Goal: Find specific page/section: Find specific page/section

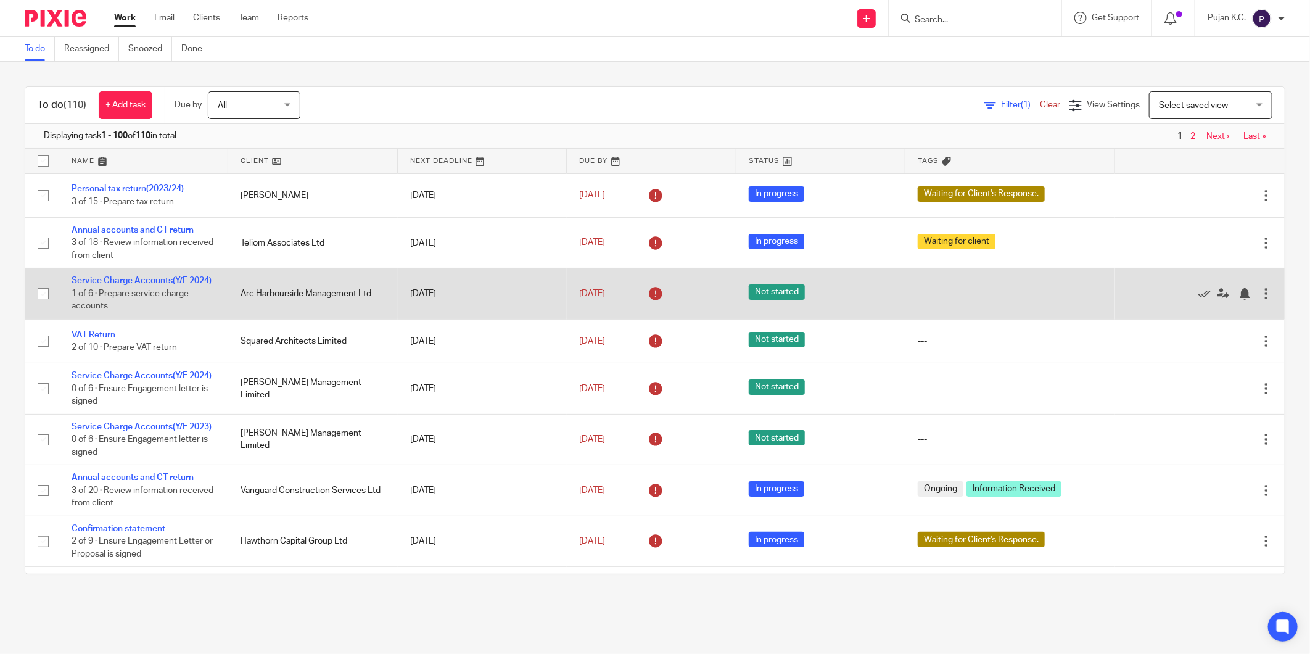
scroll to position [68, 0]
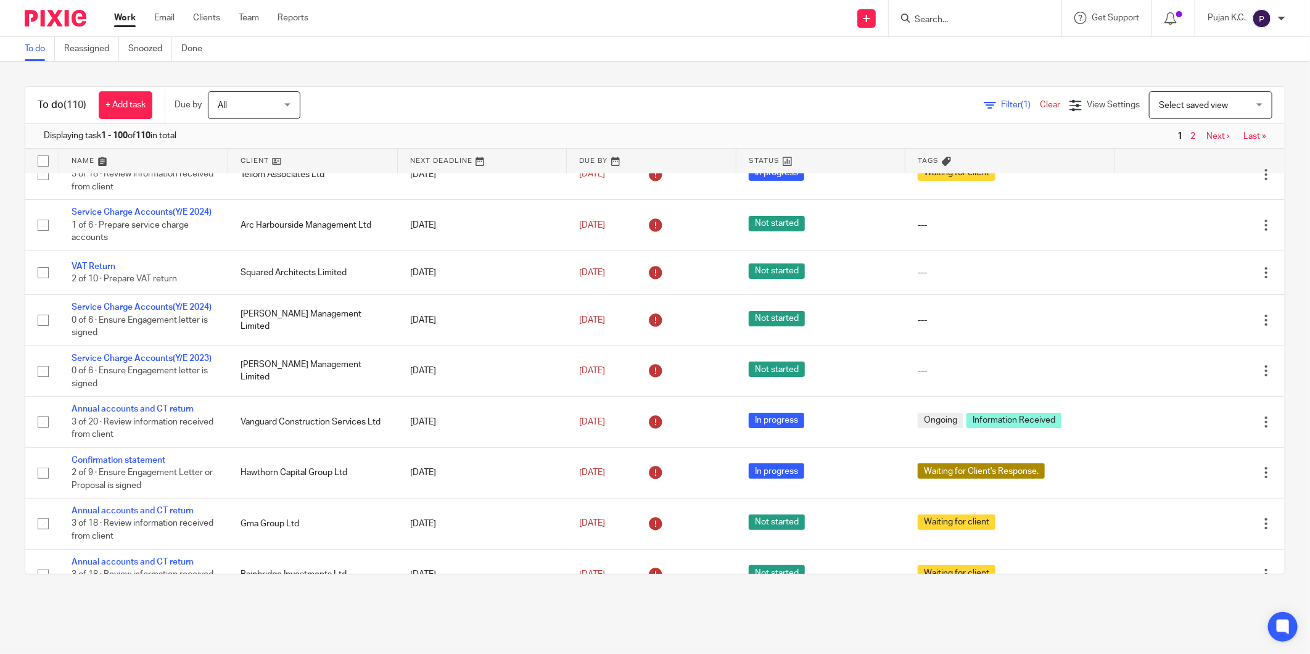
click at [991, 28] on div at bounding box center [974, 18] width 173 height 36
click at [934, 17] on input "Search" at bounding box center [968, 20] width 111 height 11
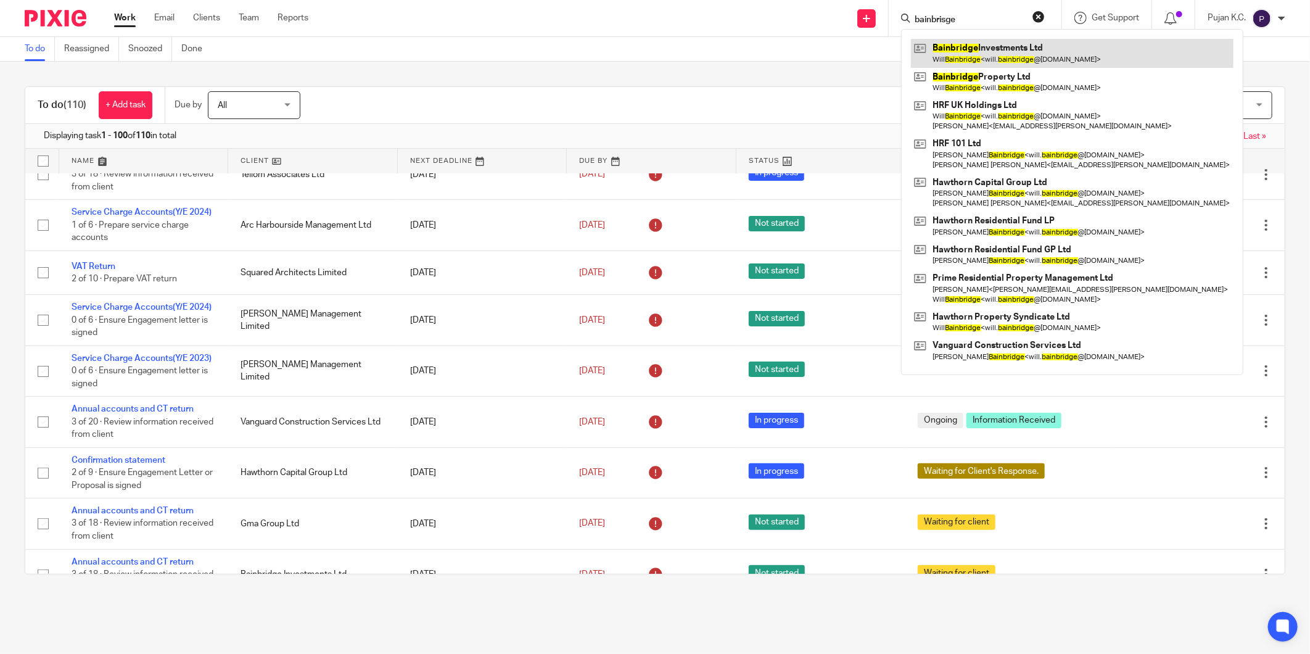
type input "bainbrisge"
click at [962, 57] on link at bounding box center [1072, 53] width 322 height 28
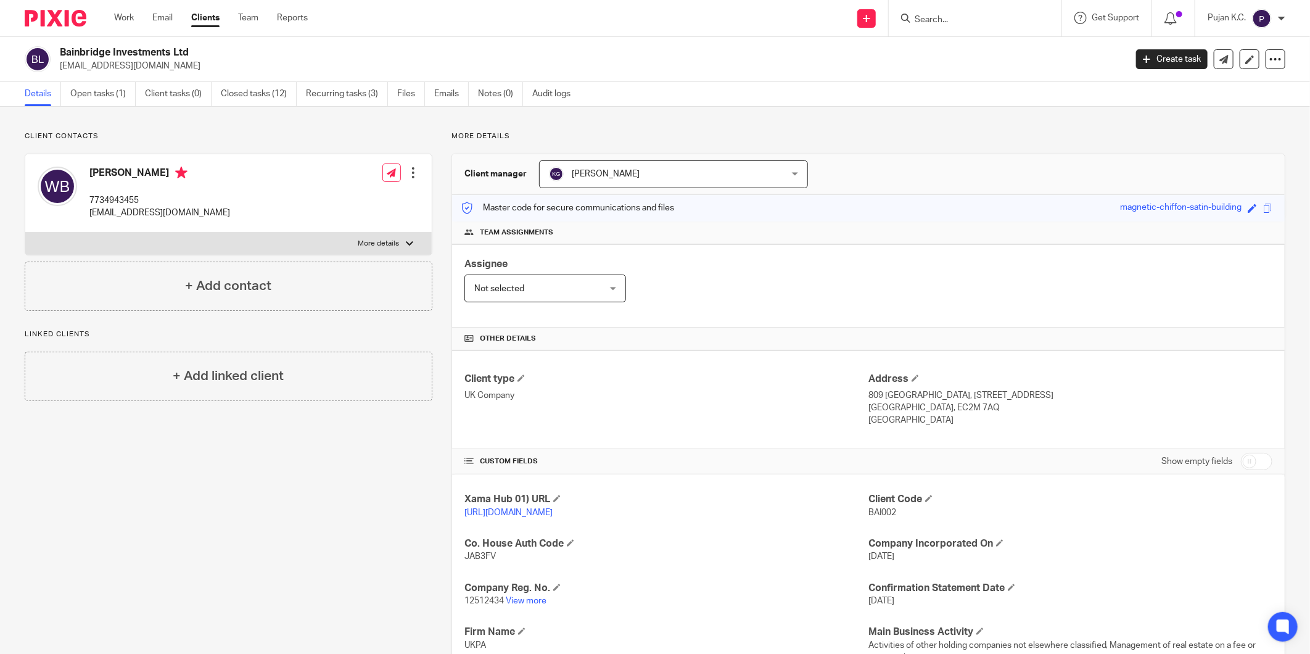
drag, startPoint x: 60, startPoint y: 52, endPoint x: 205, endPoint y: 52, distance: 145.5
click at [205, 52] on h2 "Bainbridge Investments Ltd" at bounding box center [483, 52] width 846 height 13
copy h2 "Bainbridge Investments Ltd"
drag, startPoint x: 861, startPoint y: 512, endPoint x: 888, endPoint y: 516, distance: 27.4
click at [888, 516] on span "BAI002" at bounding box center [882, 512] width 28 height 9
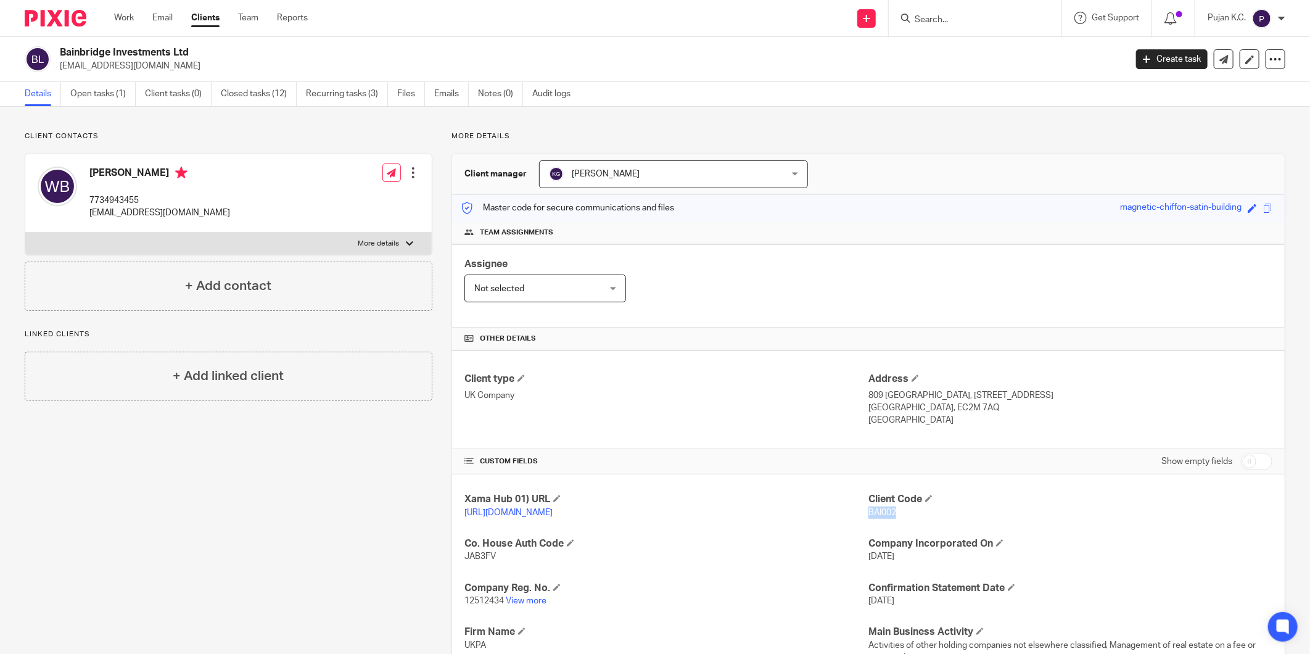
copy span "BAI002"
click at [972, 15] on input "Search" at bounding box center [968, 20] width 111 height 11
paste input "Hawthorn Capital Group Holdings Ltd"
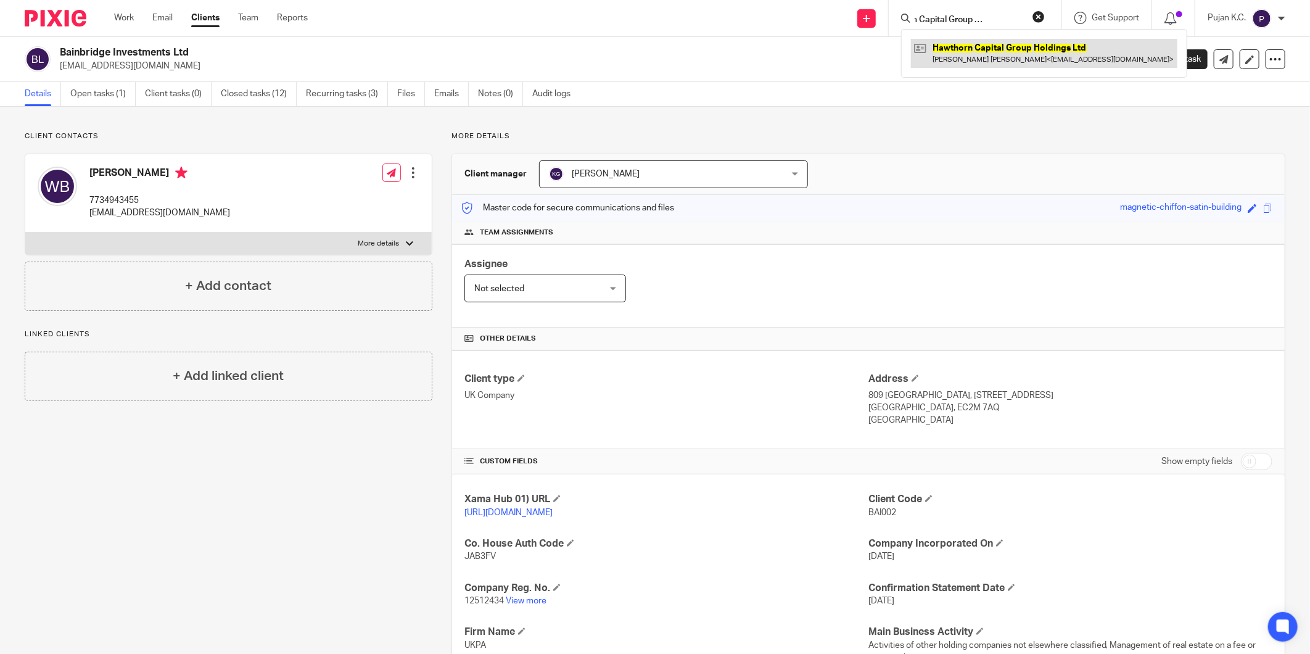
type input "Hawthorn Capital Group Holdings Ltd"
click at [979, 51] on link at bounding box center [1044, 53] width 266 height 28
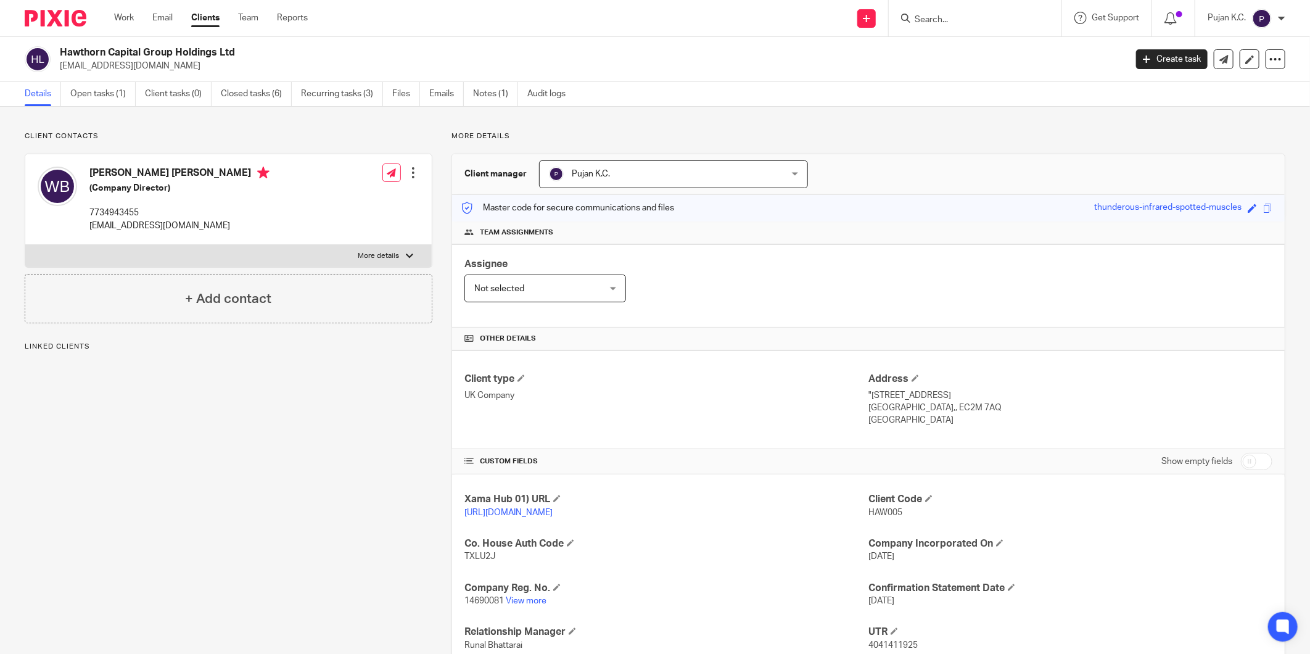
drag, startPoint x: 59, startPoint y: 49, endPoint x: 243, endPoint y: 47, distance: 183.8
click at [243, 47] on h2 "Hawthorn Capital Group Holdings Ltd" at bounding box center [483, 52] width 846 height 13
copy h2 "Hawthorn Capital Group Holdings Ltd"
drag, startPoint x: 864, startPoint y: 513, endPoint x: 896, endPoint y: 515, distance: 32.1
click at [896, 515] on p "HAW005" at bounding box center [1070, 512] width 404 height 12
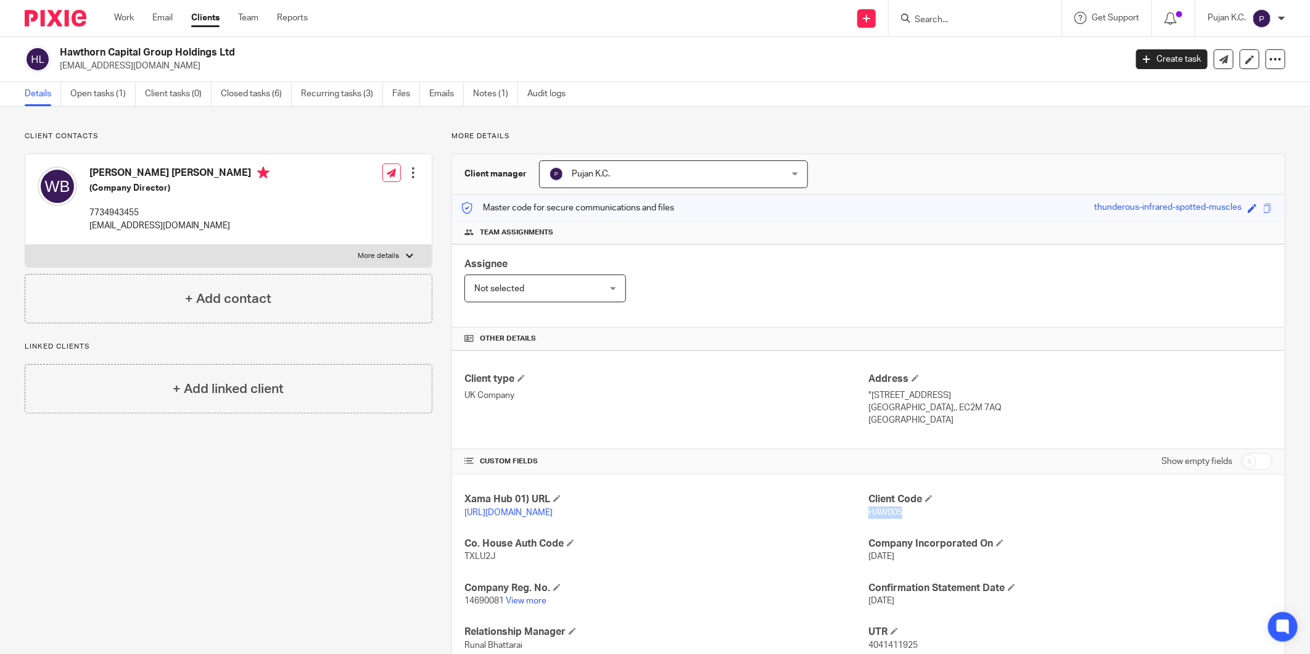
copy span "HAW005"
click at [932, 12] on form at bounding box center [978, 17] width 131 height 15
click at [935, 22] on input "Search" at bounding box center [968, 20] width 111 height 11
paste input "Prime Residential Property Management Ltd"
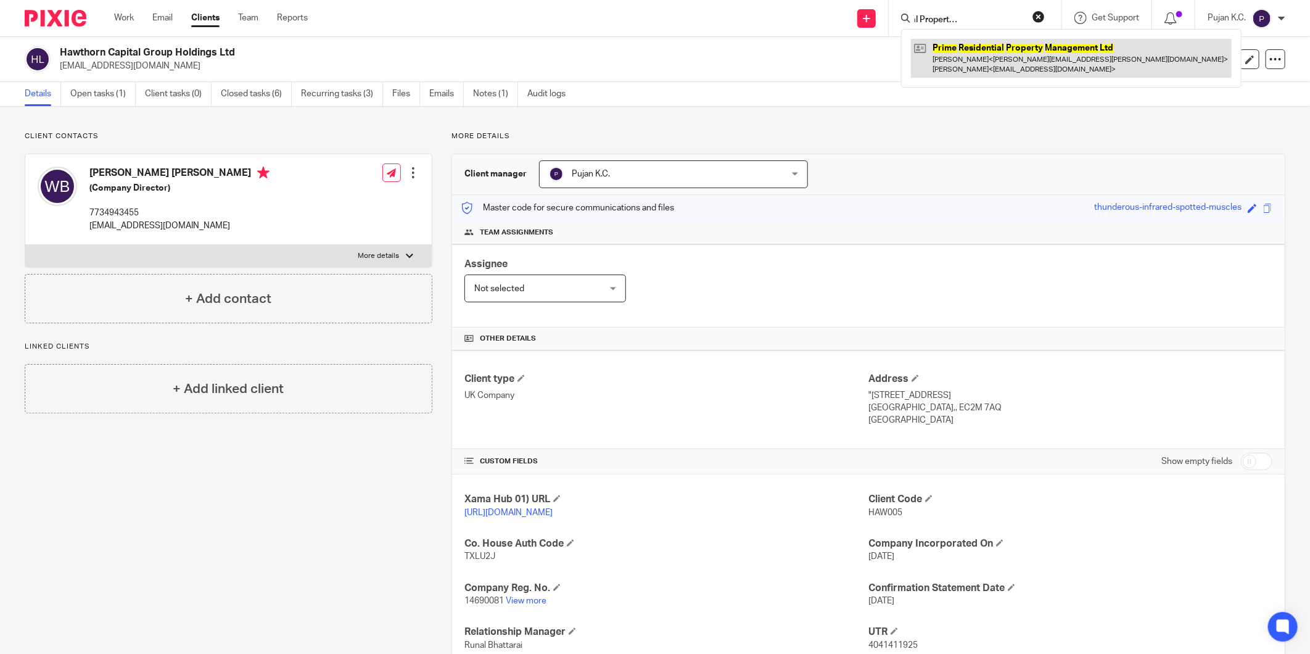
type input "Prime Residential Property Management Ltd"
click at [993, 52] on link at bounding box center [1071, 58] width 321 height 38
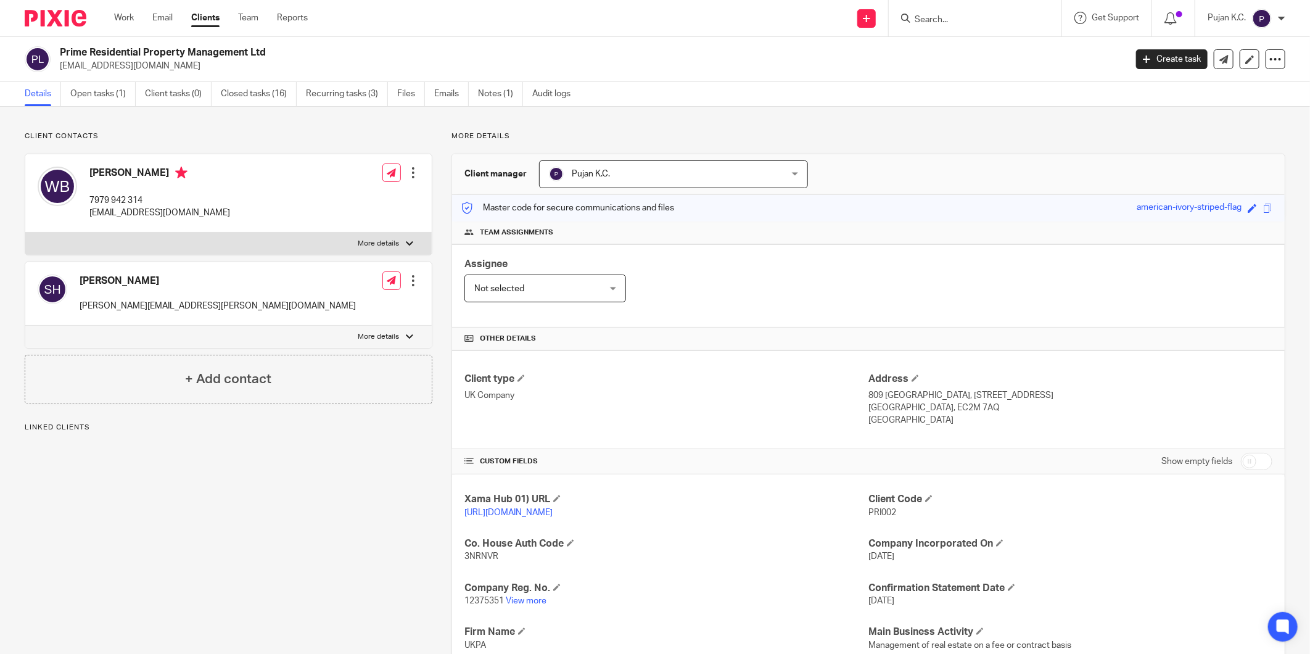
drag, startPoint x: 274, startPoint y: 47, endPoint x: 57, endPoint y: 54, distance: 217.2
click at [57, 54] on div "Prime Residential Property Management Ltd [EMAIL_ADDRESS][DOMAIN_NAME]" at bounding box center [571, 59] width 1093 height 26
copy h2 "Prime Residential Property Management Ltd"
drag, startPoint x: 860, startPoint y: 514, endPoint x: 892, endPoint y: 515, distance: 31.5
click at [892, 515] on div "Xama Hub 01) URL [URL][DOMAIN_NAME] Client Code PRI002 Co. House Auth Code 3NRN…" at bounding box center [868, 660] width 832 height 372
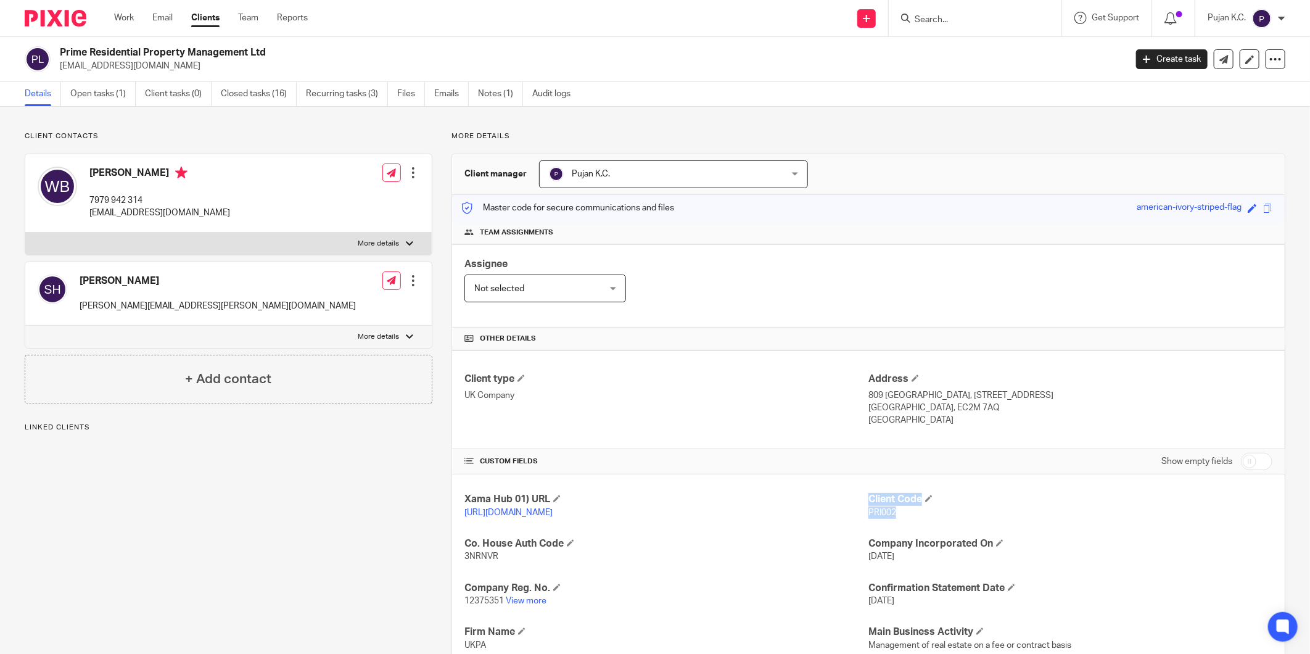
click at [892, 515] on p "PRI002" at bounding box center [1070, 512] width 404 height 12
drag, startPoint x: 892, startPoint y: 512, endPoint x: 861, endPoint y: 514, distance: 30.9
click at [868, 514] on p "PRI002" at bounding box center [1070, 512] width 404 height 12
copy span "PRI002"
